Goal: Task Accomplishment & Management: Manage account settings

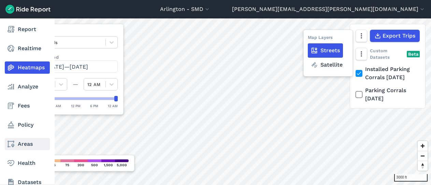
click at [15, 145] on icon at bounding box center [11, 144] width 8 height 8
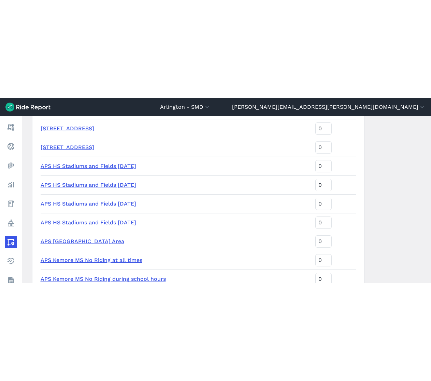
scroll to position [820, 0]
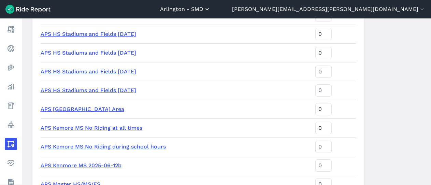
click at [211, 10] on button "Arlington - SMD" at bounding box center [185, 9] width 51 height 8
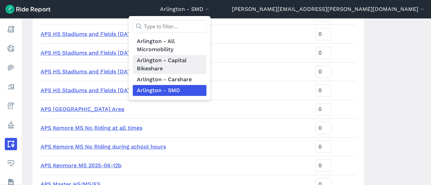
click at [207, 58] on link "Arlington - Capital Bikeshare" at bounding box center [170, 64] width 74 height 19
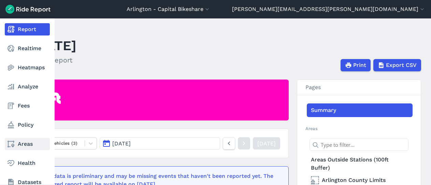
click at [21, 142] on link "Areas" at bounding box center [27, 144] width 45 height 12
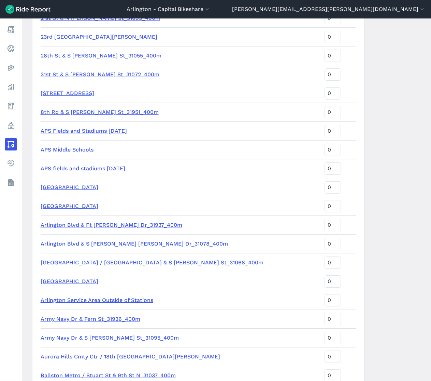
scroll to position [307, 0]
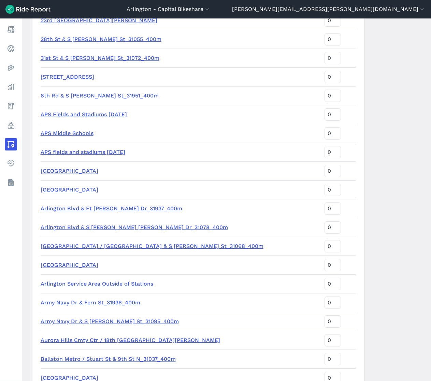
click at [126, 114] on link "APS Fields and Stadiums 2025-09-11" at bounding box center [84, 114] width 86 height 6
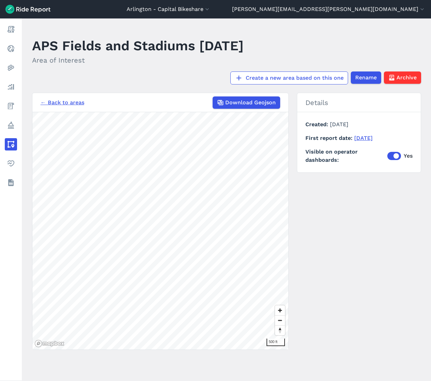
click at [299, 185] on div "← Back to areas Download Geojson 500 ft Details Created September 16, 2025 Firs…" at bounding box center [226, 221] width 389 height 257
click at [196, 61] on h2 "Area of Interest" at bounding box center [138, 60] width 212 height 10
click at [75, 103] on link "← Back to areas" at bounding box center [63, 102] width 44 height 8
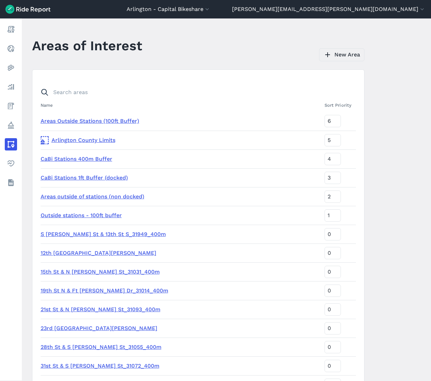
click at [334, 56] on link "New Area" at bounding box center [341, 54] width 45 height 13
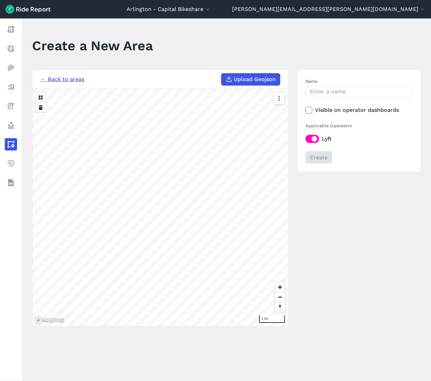
click at [257, 82] on span "Upload Geojson" at bounding box center [255, 79] width 42 height 8
click at [222, 73] on input "Upload Geojson" at bounding box center [221, 73] width 0 height 0
type input "C:\fakepath\arlington-smd-aps_hs_stadiums_and_fields_2025-09-11_export.geojson"
click at [57, 77] on link "← Back to areas" at bounding box center [63, 79] width 44 height 8
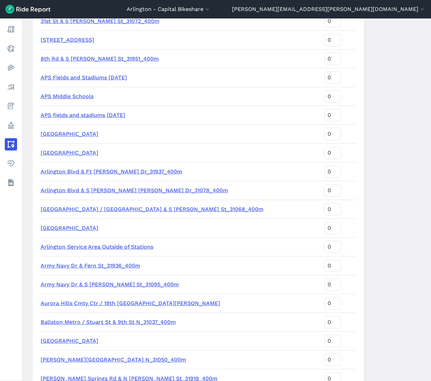
scroll to position [307, 0]
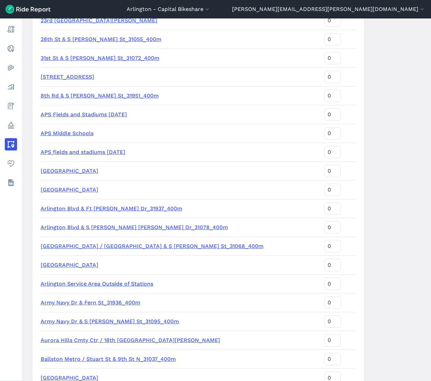
click at [86, 115] on link "APS Fields and Stadiums 2025-09-11" at bounding box center [84, 114] width 86 height 6
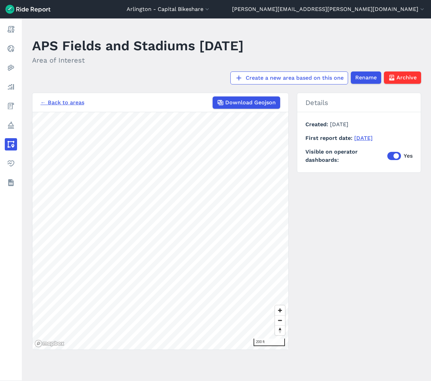
click at [50, 102] on link "← Back to areas" at bounding box center [63, 102] width 44 height 8
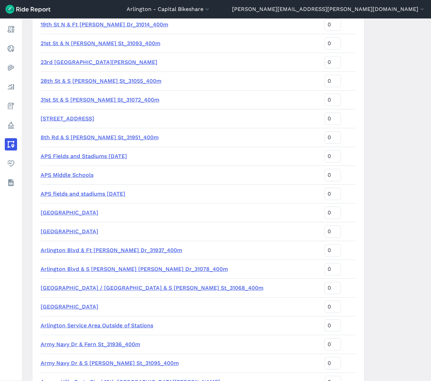
scroll to position [273, 0]
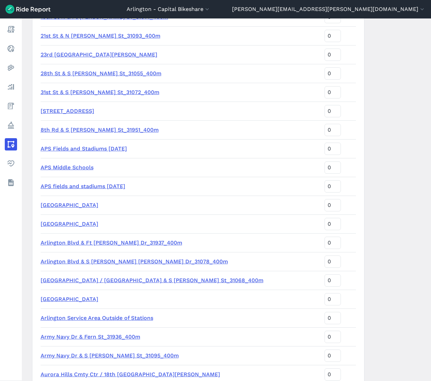
click at [77, 164] on link "APS Middle Schools" at bounding box center [67, 167] width 53 height 6
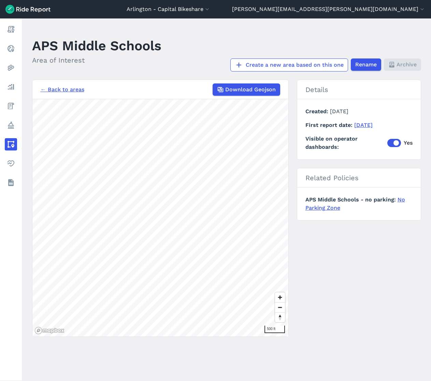
click at [66, 88] on link "← Back to areas" at bounding box center [63, 89] width 44 height 8
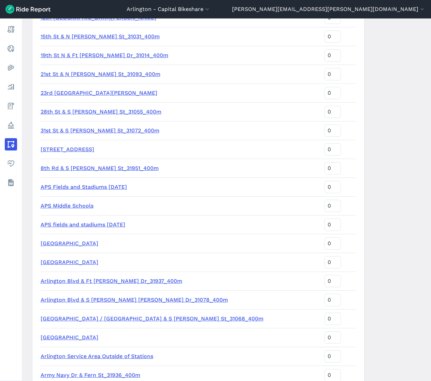
scroll to position [239, 0]
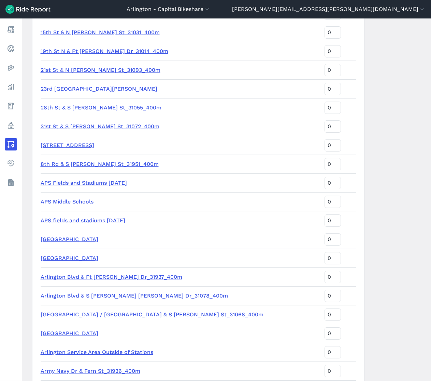
click at [88, 182] on link "APS Fields and Stadiums 2025-09-11" at bounding box center [84, 182] width 86 height 6
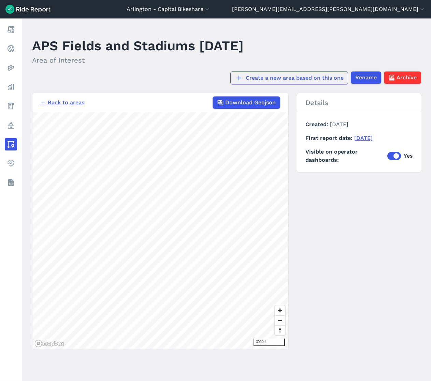
click at [298, 80] on link "Create a new area based on this one" at bounding box center [290, 77] width 118 height 13
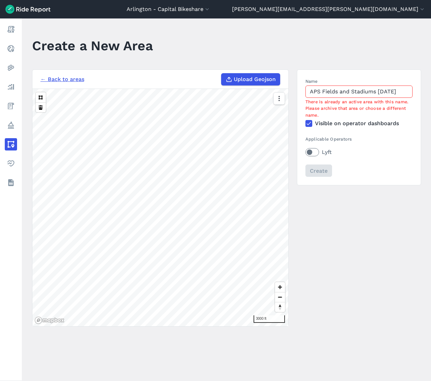
click at [321, 91] on input "APS Fields and Stadiums 2025-09-11" at bounding box center [359, 91] width 107 height 12
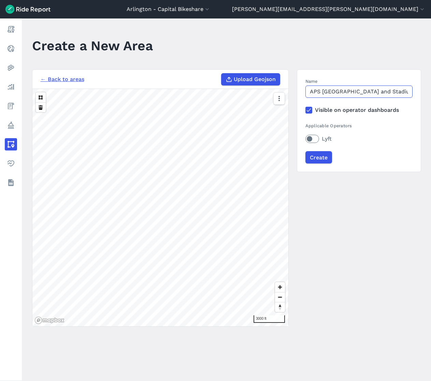
click at [408, 90] on input "APS Wash Liberty Fields and Stadiums 2025-09-11" at bounding box center [359, 91] width 107 height 12
type input "APS Wash Liberty Fields and Stadiums v01"
click at [312, 141] on label "Lyft" at bounding box center [359, 139] width 107 height 8
click at [306, 139] on input "Lyft" at bounding box center [306, 137] width 0 height 4
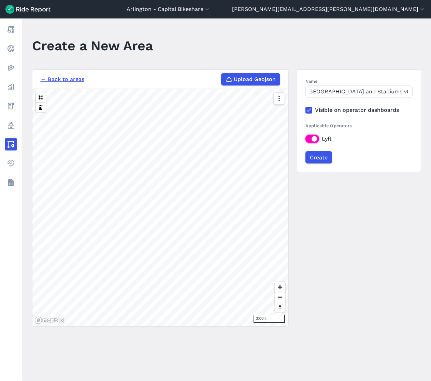
scroll to position [0, 0]
drag, startPoint x: 318, startPoint y: 157, endPoint x: 369, endPoint y: 153, distance: 51.1
click at [369, 153] on div "Create" at bounding box center [359, 157] width 107 height 12
click at [317, 158] on input "Create" at bounding box center [318, 157] width 27 height 12
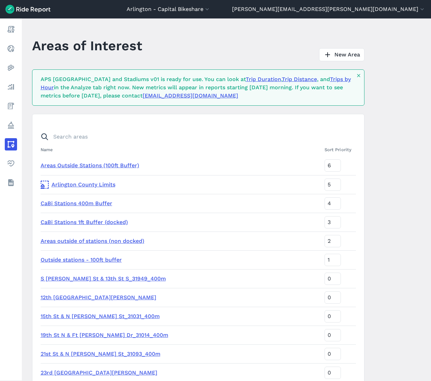
scroll to position [133, 0]
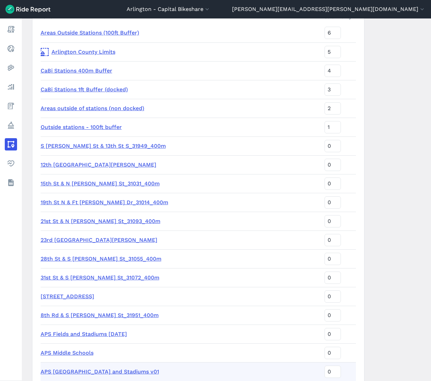
click at [90, 185] on link "APS Fields and Stadiums 2025-09-11" at bounding box center [84, 333] width 86 height 6
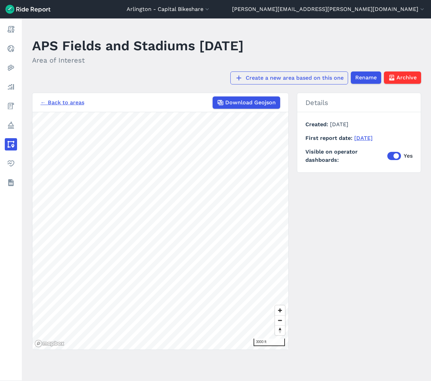
click at [309, 79] on link "Create a new area based on this one" at bounding box center [290, 77] width 118 height 13
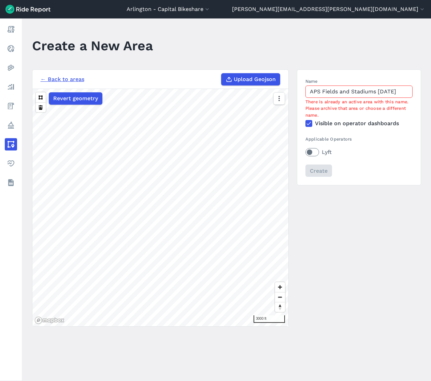
drag, startPoint x: 322, startPoint y: 91, endPoint x: 429, endPoint y: 89, distance: 106.9
click at [429, 89] on main "Create a New Area ← Back to areas Upload Geojson Revert geometry 3000 ft Name A…" at bounding box center [227, 199] width 410 height 362
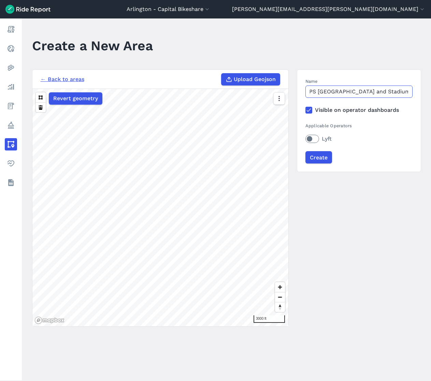
scroll to position [0, 6]
type input "APS Wakefield Fields and Stadiums v01"
click at [317, 139] on label "Lyft" at bounding box center [359, 139] width 107 height 8
click at [306, 139] on input "Lyft" at bounding box center [306, 137] width 0 height 4
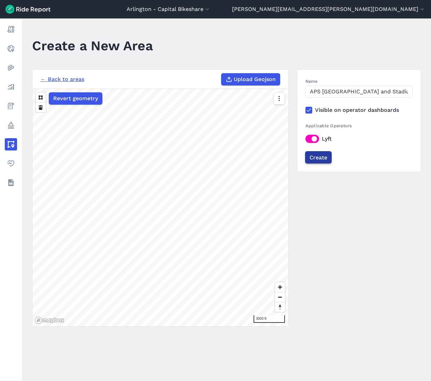
click at [318, 156] on input "Create" at bounding box center [318, 157] width 27 height 12
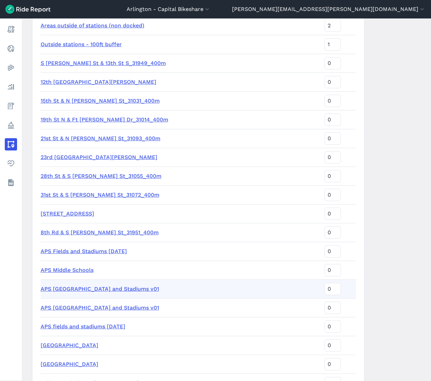
scroll to position [235, 0]
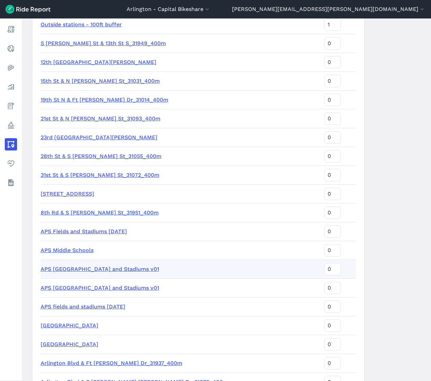
click at [101, 185] on link "APS Fields and Stadiums 2025-09-11" at bounding box center [84, 231] width 86 height 6
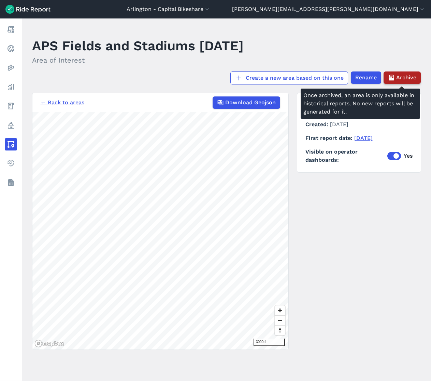
click at [404, 76] on span "Archive" at bounding box center [407, 77] width 20 height 8
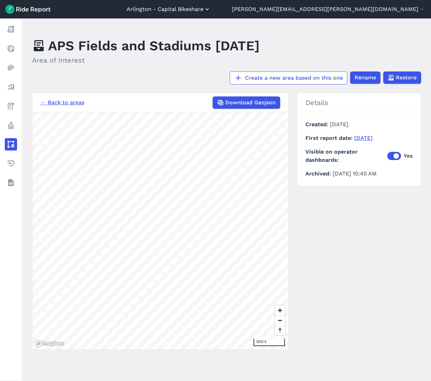
click at [211, 5] on button "Arlington - Capital Bikeshare" at bounding box center [169, 9] width 84 height 8
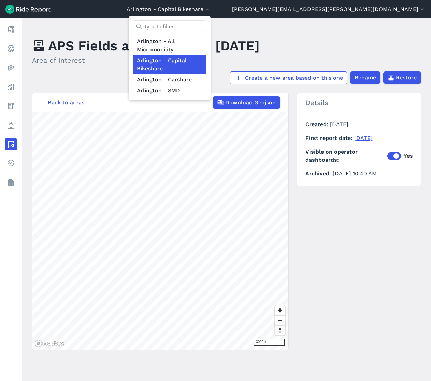
click at [124, 26] on div at bounding box center [215, 190] width 431 height 381
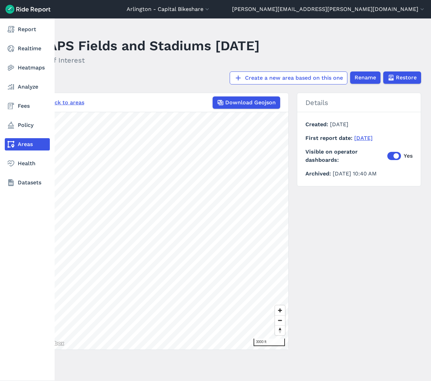
click at [22, 142] on link "Areas" at bounding box center [27, 144] width 45 height 12
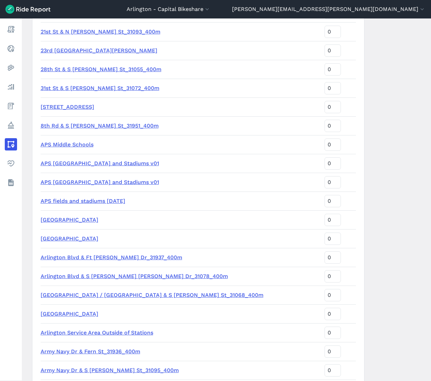
scroll to position [273, 0]
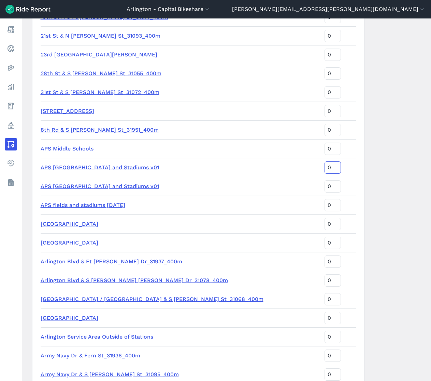
click at [325, 167] on input "0" at bounding box center [333, 167] width 16 height 12
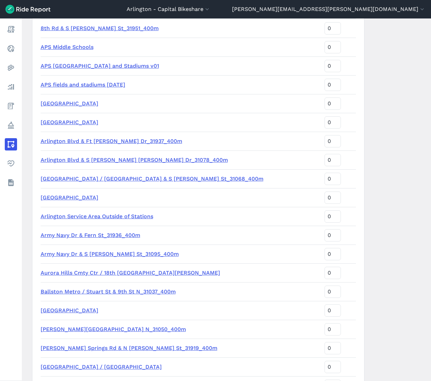
scroll to position [376, 0]
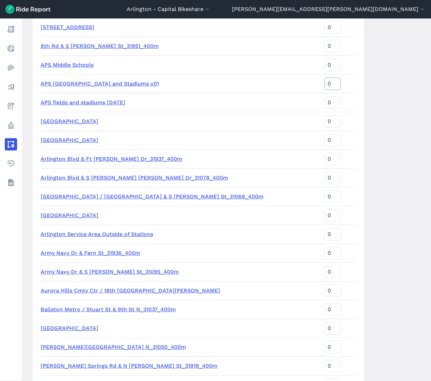
type input "10"
click at [325, 84] on input "0" at bounding box center [333, 84] width 16 height 12
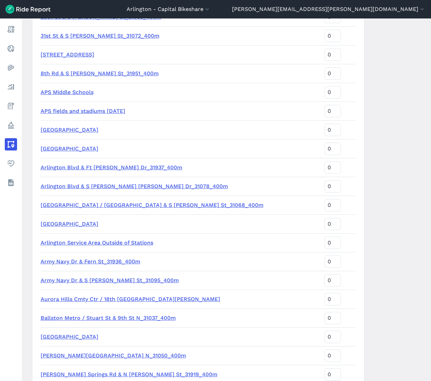
scroll to position [535, 0]
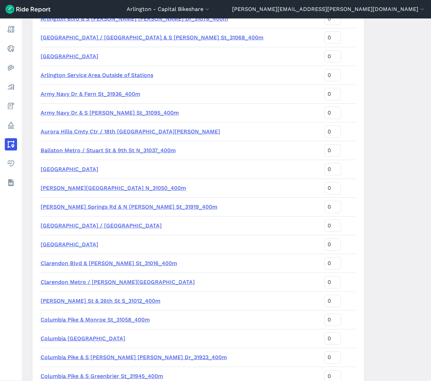
type input "10"
click at [277, 178] on td "Barcroft Community Center_31033_400m" at bounding box center [181, 169] width 281 height 19
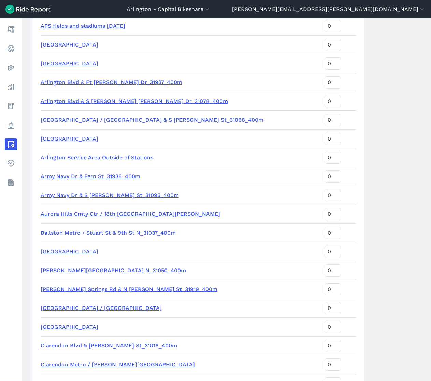
scroll to position [432, 0]
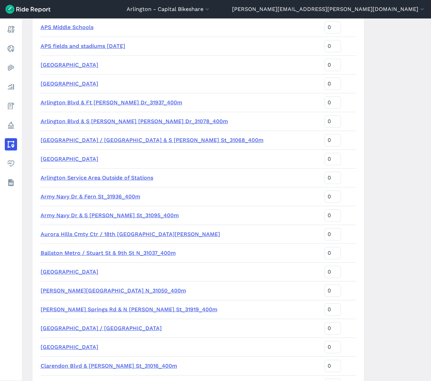
click at [114, 46] on link "APS fields and stadiums 2025-09-01" at bounding box center [83, 46] width 85 height 6
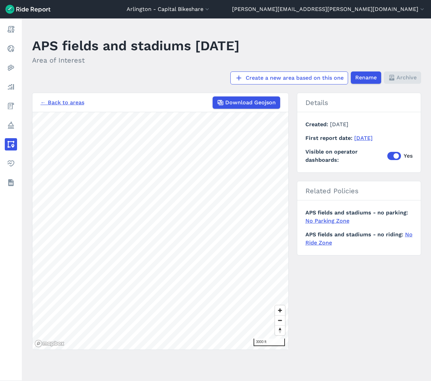
click at [325, 185] on link "No Parking Zone" at bounding box center [328, 220] width 44 height 6
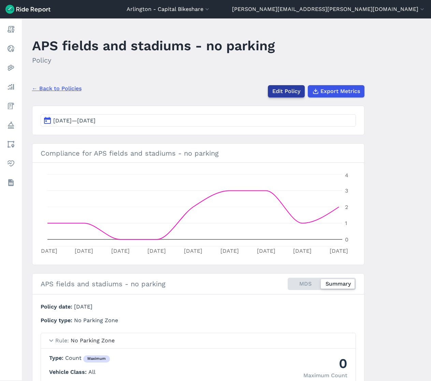
click at [282, 86] on link "Edit Policy" at bounding box center [286, 91] width 37 height 12
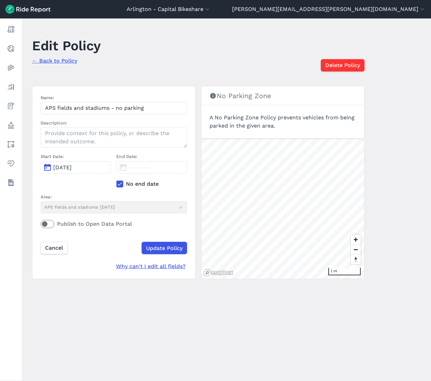
click at [119, 183] on icon at bounding box center [120, 183] width 6 height 7
click at [116, 183] on input "No end date" at bounding box center [116, 182] width 0 height 4
click at [143, 167] on span "Sep 5, 2025" at bounding box center [138, 167] width 18 height 6
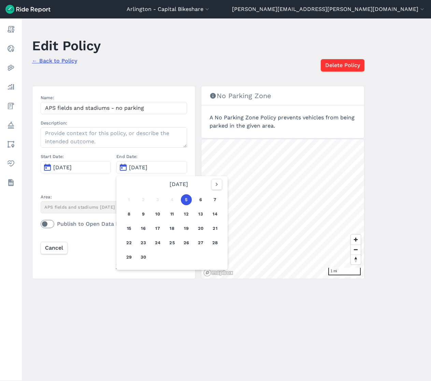
click at [143, 167] on span "Sep 5, 2025" at bounding box center [138, 167] width 18 height 6
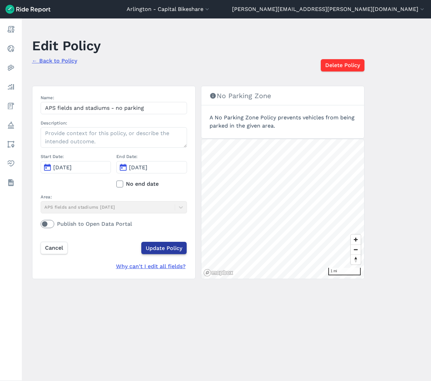
click at [155, 185] on input "Update Policy" at bounding box center [163, 248] width 45 height 12
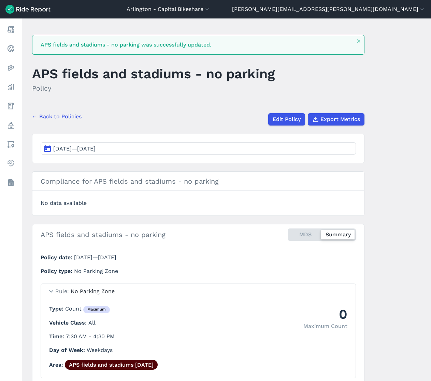
click at [54, 116] on link "← Back to Policies" at bounding box center [57, 116] width 50 height 8
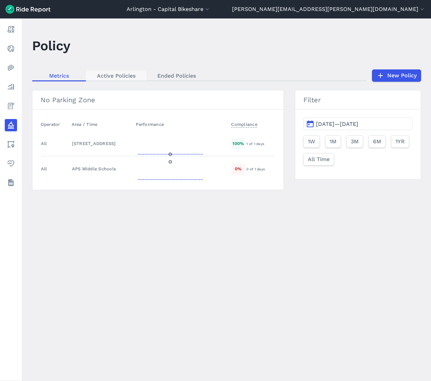
click at [125, 71] on link "Active Policies" at bounding box center [116, 75] width 60 height 10
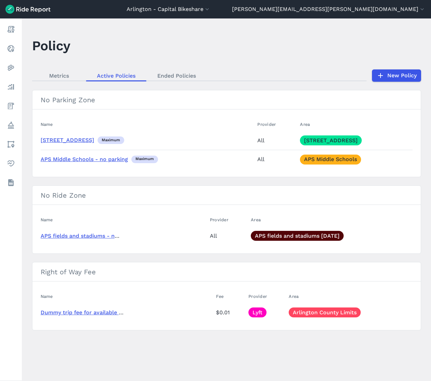
click at [89, 185] on link "APS fields and stadiums - no riding" at bounding box center [88, 235] width 94 height 6
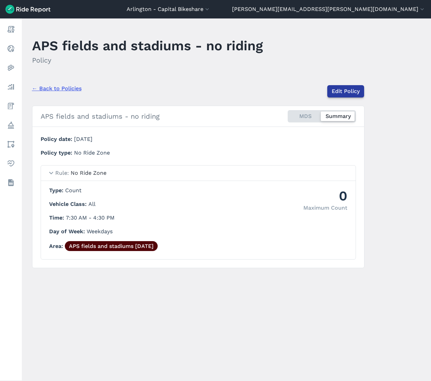
click at [338, 91] on link "Edit Policy" at bounding box center [346, 91] width 37 height 12
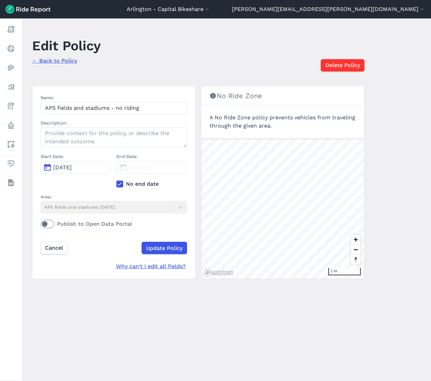
click at [119, 184] on icon at bounding box center [120, 183] width 6 height 7
click at [116, 184] on input "No end date" at bounding box center [116, 182] width 0 height 4
click at [156, 185] on input "Update Policy" at bounding box center [163, 248] width 45 height 12
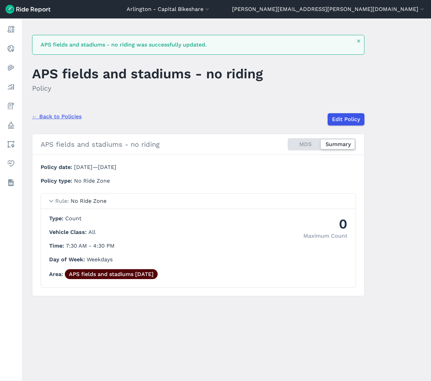
click at [71, 116] on link "← Back to Policies" at bounding box center [57, 116] width 50 height 8
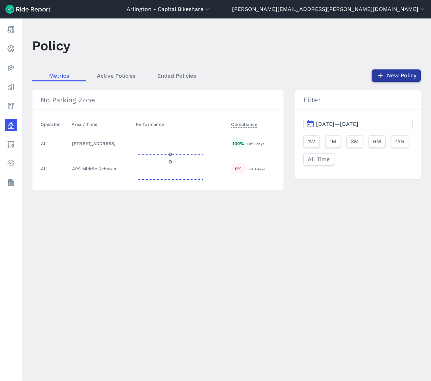
click at [389, 72] on link "New Policy" at bounding box center [396, 75] width 49 height 12
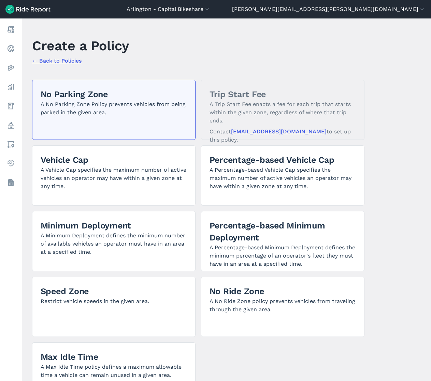
click at [157, 127] on div "No Parking Zone A No Parking Zone Policy prevents vehicles from being parked in…" at bounding box center [114, 110] width 164 height 60
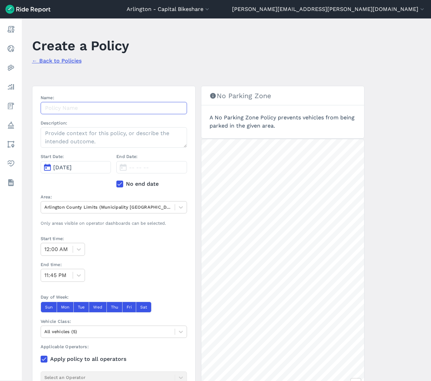
click at [89, 109] on input "Name:" at bounding box center [114, 108] width 147 height 12
type input "APS Wash Liberty F and S no parking"
click at [47, 185] on button "Sun" at bounding box center [49, 306] width 16 height 11
click at [49, 185] on button "Sun" at bounding box center [49, 306] width 16 height 11
click at [123, 185] on div at bounding box center [107, 207] width 127 height 8
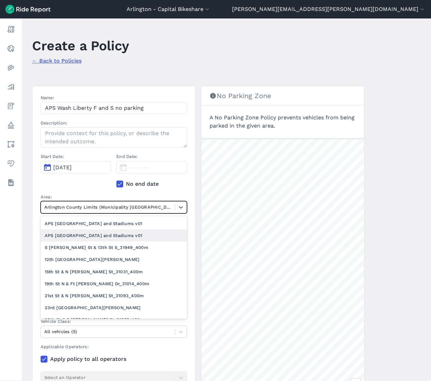
click at [114, 185] on div "APS Wash Liberty Fields and Stadiums v01" at bounding box center [114, 235] width 147 height 12
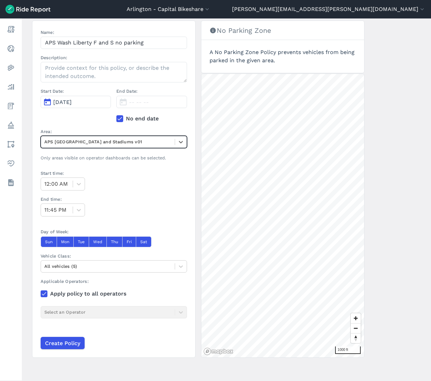
scroll to position [67, 0]
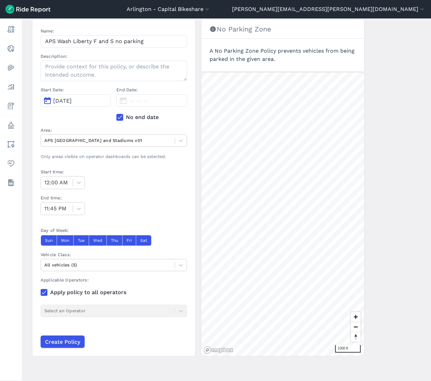
click at [85, 185] on div "Applicable Operators: Apply policy to all operators Select an Operator" at bounding box center [114, 303] width 147 height 54
click at [68, 185] on input "Create Policy" at bounding box center [62, 341] width 44 height 12
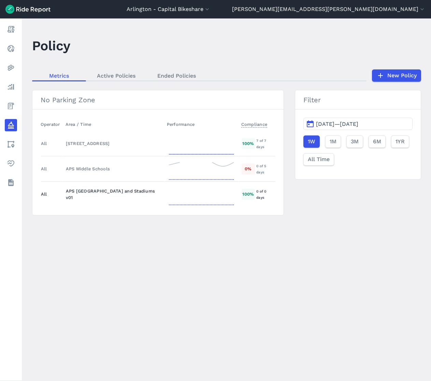
click at [89, 185] on div "APS Wash Liberty Fields and Stadiums v01" at bounding box center [113, 194] width 95 height 13
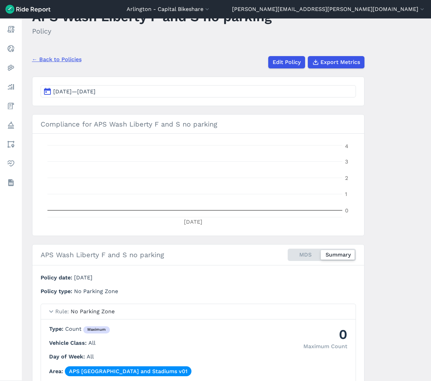
scroll to position [66, 0]
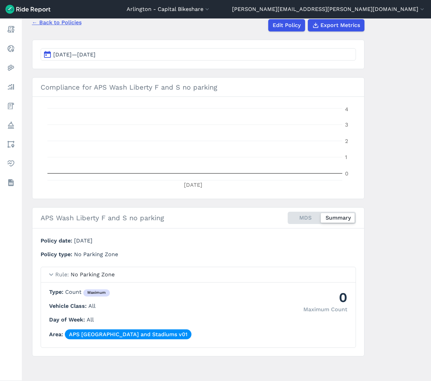
click at [165, 185] on link "APS Wash Liberty Fields and Stadiums v01" at bounding box center [128, 334] width 127 height 10
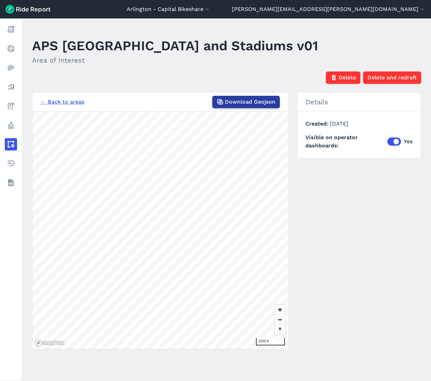
click at [231, 98] on span "Download Geojson" at bounding box center [250, 102] width 51 height 8
click at [334, 181] on div "← Back to areas Download Geojson 1000 ft Details Created September 18, 2025 Vis…" at bounding box center [226, 220] width 389 height 257
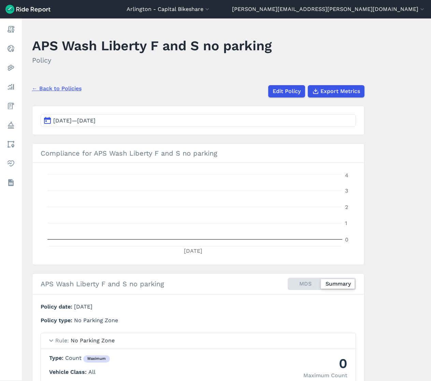
click at [65, 86] on link "← Back to Policies" at bounding box center [57, 88] width 50 height 8
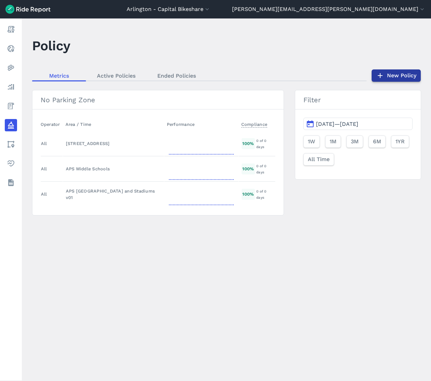
click at [389, 74] on link "New Policy" at bounding box center [396, 75] width 49 height 12
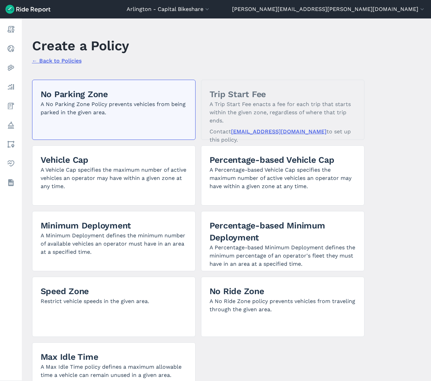
click at [91, 101] on p "A No Parking Zone Policy prevents vehicles from being parked in the given area." at bounding box center [114, 108] width 147 height 16
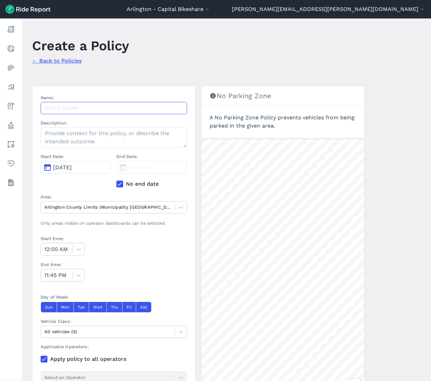
click at [95, 110] on input "Name:" at bounding box center [114, 108] width 147 height 12
type input "APS Wakefield F and S no parking"
click at [107, 185] on div at bounding box center [107, 207] width 127 height 8
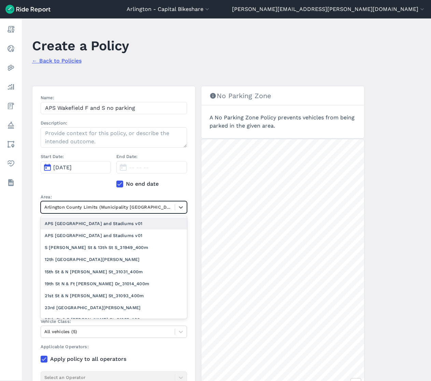
click at [102, 185] on div "APS Wakefield Fields and Stadiums v01" at bounding box center [114, 223] width 147 height 12
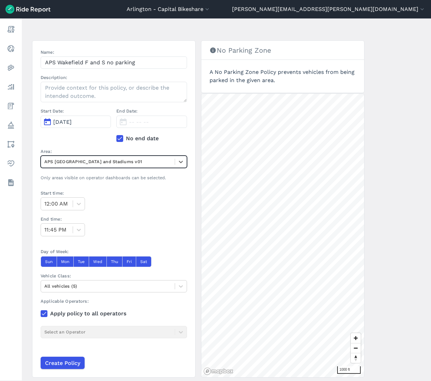
scroll to position [67, 0]
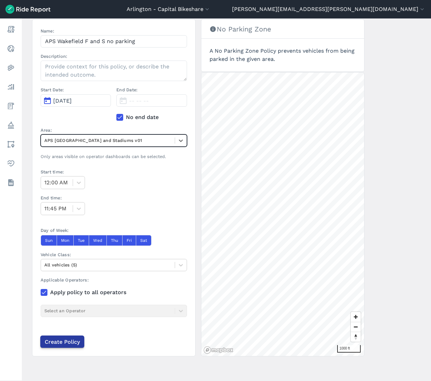
click at [62, 185] on input "Create Policy" at bounding box center [62, 341] width 44 height 12
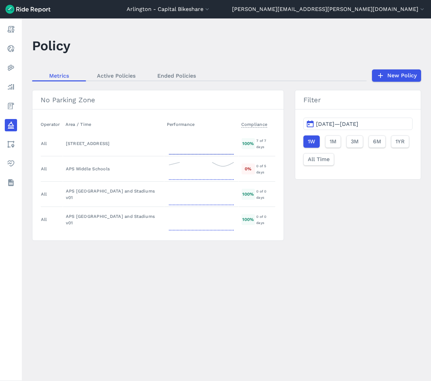
click at [289, 185] on main "Policy Metrics Active Policies Ended Policies New Policy No Parking Zone Operat…" at bounding box center [227, 199] width 410 height 362
click at [119, 74] on link "Active Policies" at bounding box center [116, 75] width 60 height 10
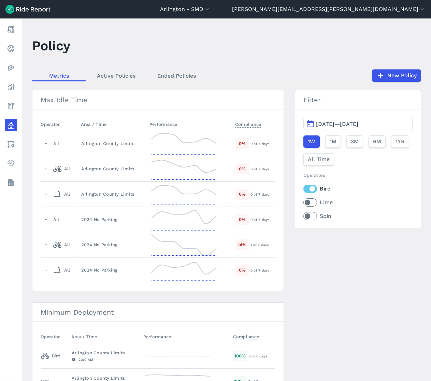
scroll to position [1059, 0]
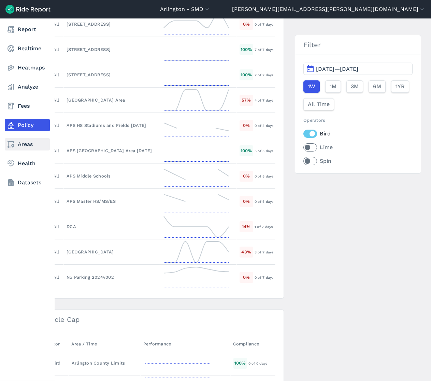
click at [25, 138] on link "Areas" at bounding box center [27, 144] width 45 height 12
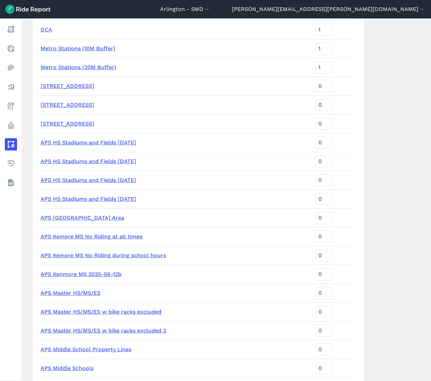
scroll to position [713, 0]
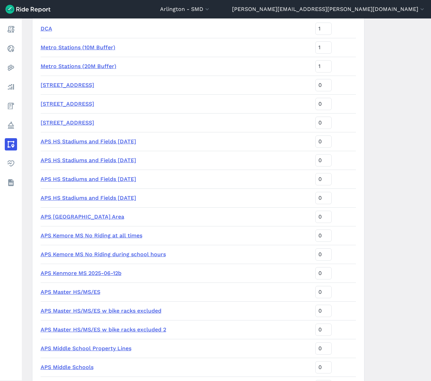
click at [84, 197] on link "APS HS Stadiums and Fields [DATE]" at bounding box center [89, 197] width 96 height 6
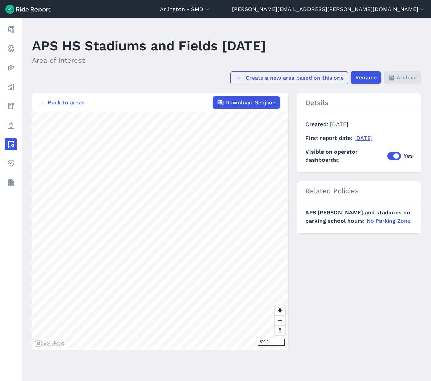
click at [294, 76] on link "Create a new area based on this one" at bounding box center [290, 77] width 118 height 13
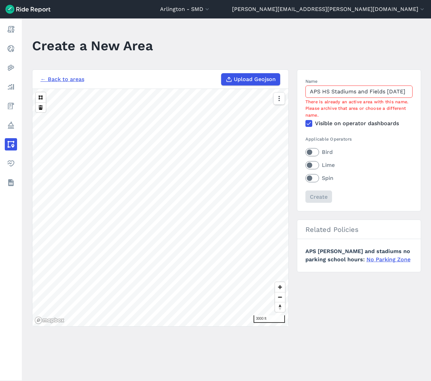
scroll to position [0, 9]
click at [320, 89] on input "APS HS Stadiums and Fields [DATE]" at bounding box center [359, 91] width 107 height 12
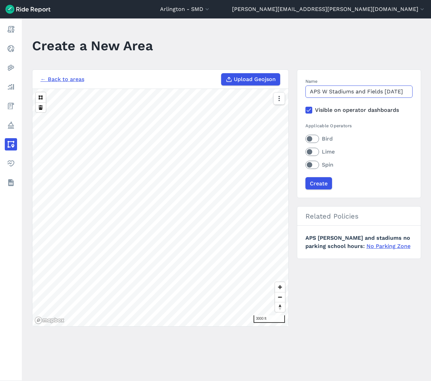
scroll to position [0, 7]
click at [401, 89] on input "APS [US_STATE][GEOGRAPHIC_DATA] and Fields [DATE]" at bounding box center [359, 91] width 107 height 12
type input "APS [US_STATE][GEOGRAPHIC_DATA] v01"
click at [312, 138] on label "Bird" at bounding box center [359, 139] width 107 height 8
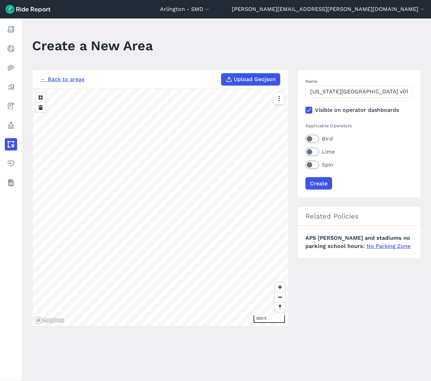
click at [306, 138] on input "Bird" at bounding box center [306, 137] width 0 height 4
click at [312, 154] on label "Lime" at bounding box center [359, 152] width 107 height 8
click at [306, 152] on input "Lime" at bounding box center [306, 150] width 0 height 4
click at [314, 165] on label "Spin" at bounding box center [359, 165] width 107 height 8
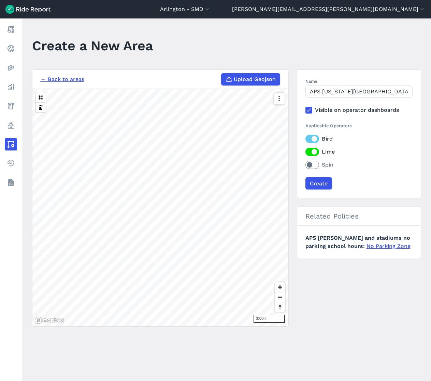
click at [306, 165] on input "Spin" at bounding box center [306, 163] width 0 height 4
click at [319, 182] on input "Create" at bounding box center [318, 183] width 27 height 12
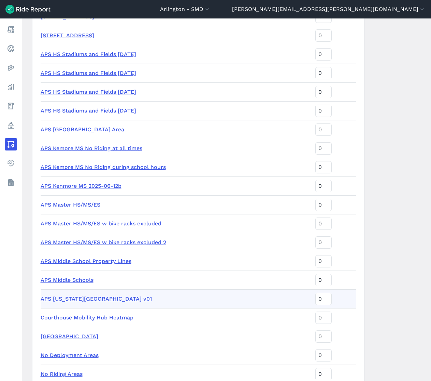
scroll to position [874, 0]
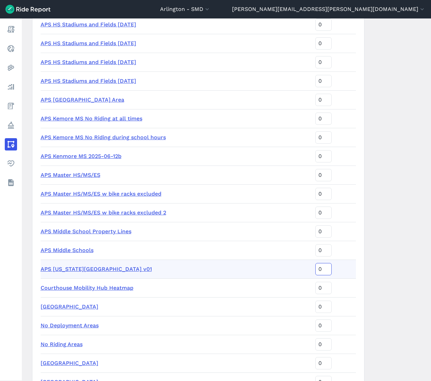
click at [316, 266] on input "0" at bounding box center [324, 269] width 16 height 12
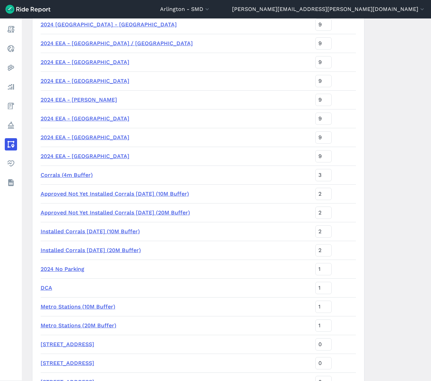
scroll to position [216, 0]
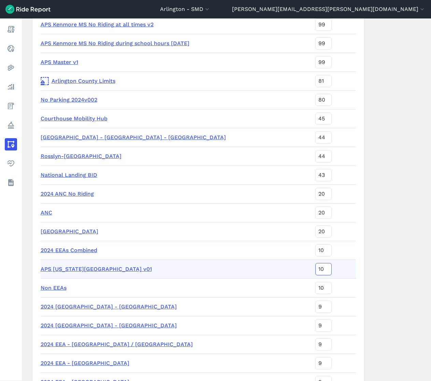
click at [316, 269] on input "10" at bounding box center [324, 269] width 16 height 12
type input "0"
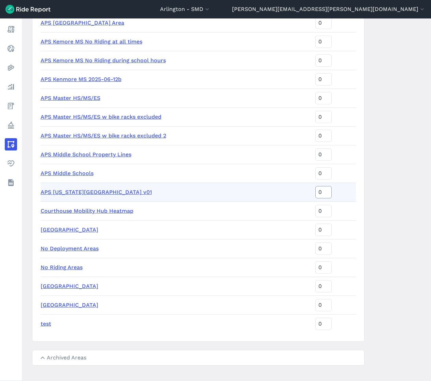
scroll to position [960, 0]
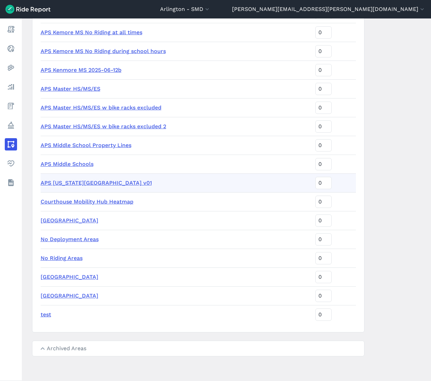
click at [116, 182] on link "APS [US_STATE][GEOGRAPHIC_DATA] v01" at bounding box center [96, 182] width 111 height 6
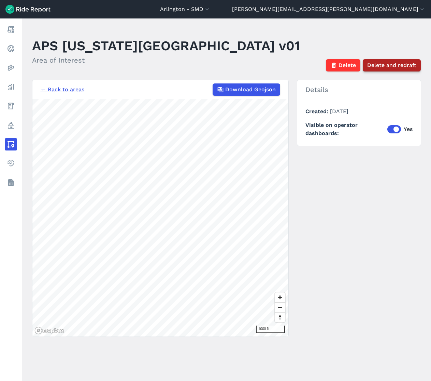
click at [384, 69] on span "Delete and redraft" at bounding box center [392, 65] width 49 height 8
